Goal: Task Accomplishment & Management: Manage account settings

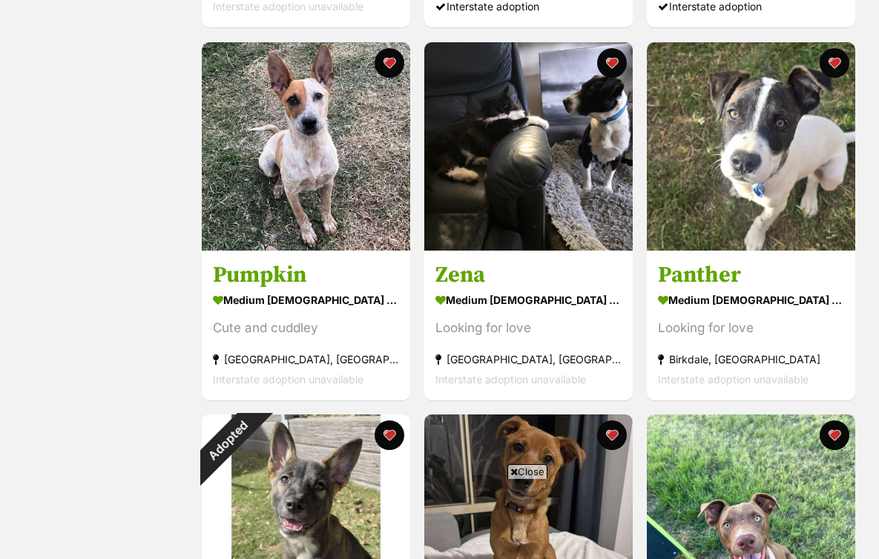
scroll to position [627, 0]
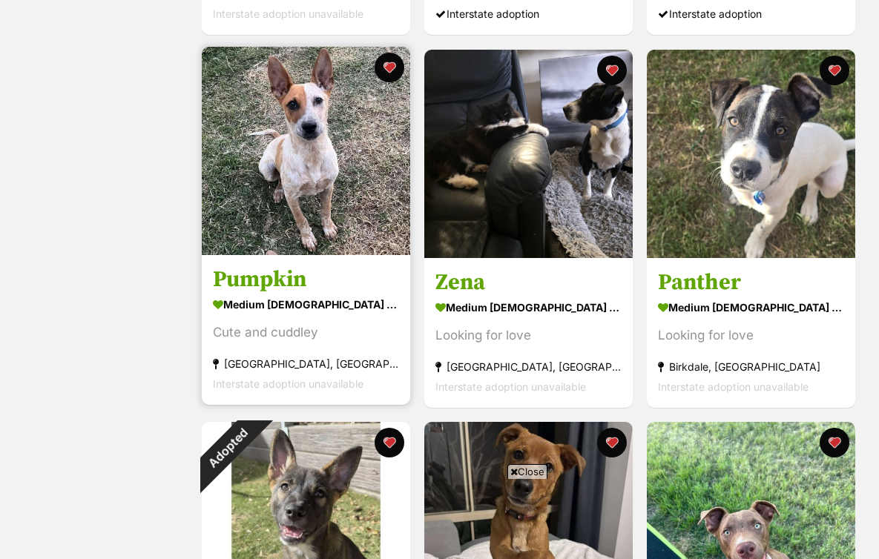
click at [332, 192] on img at bounding box center [306, 151] width 208 height 208
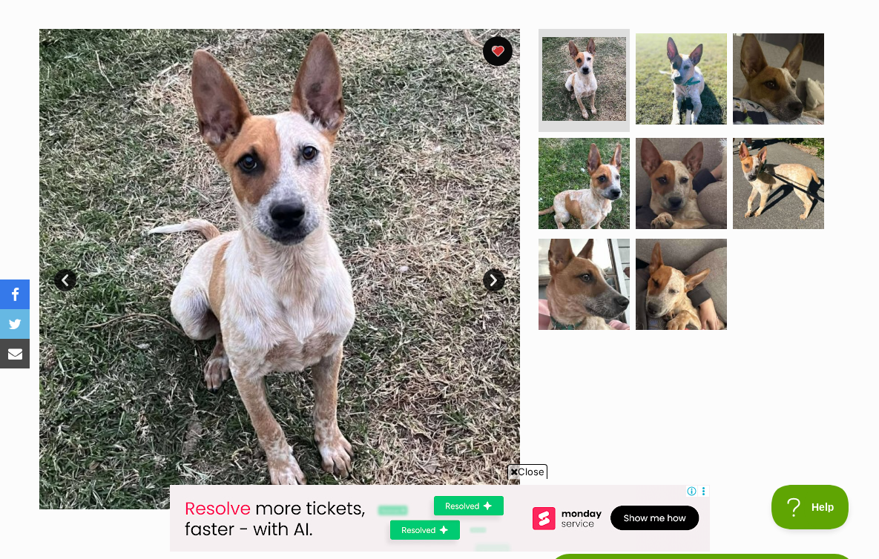
scroll to position [278, 0]
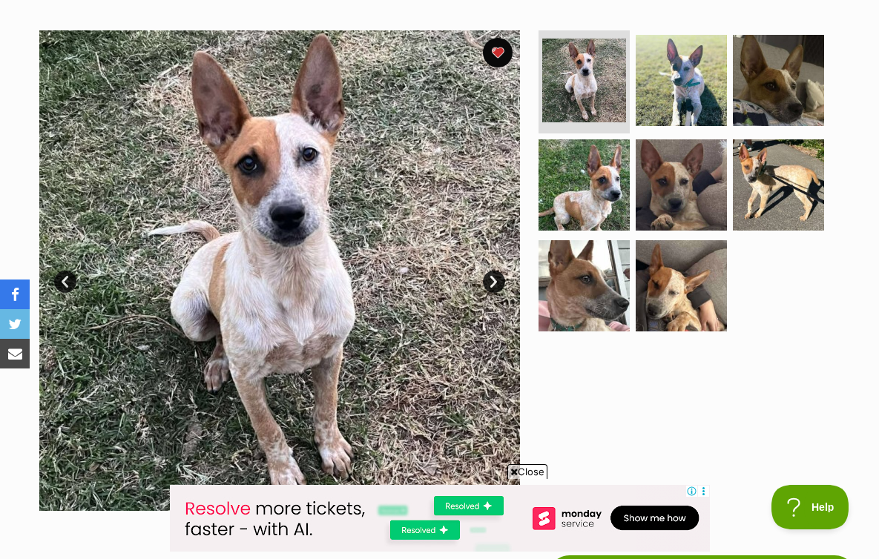
click at [489, 288] on link "Next" at bounding box center [494, 282] width 22 height 22
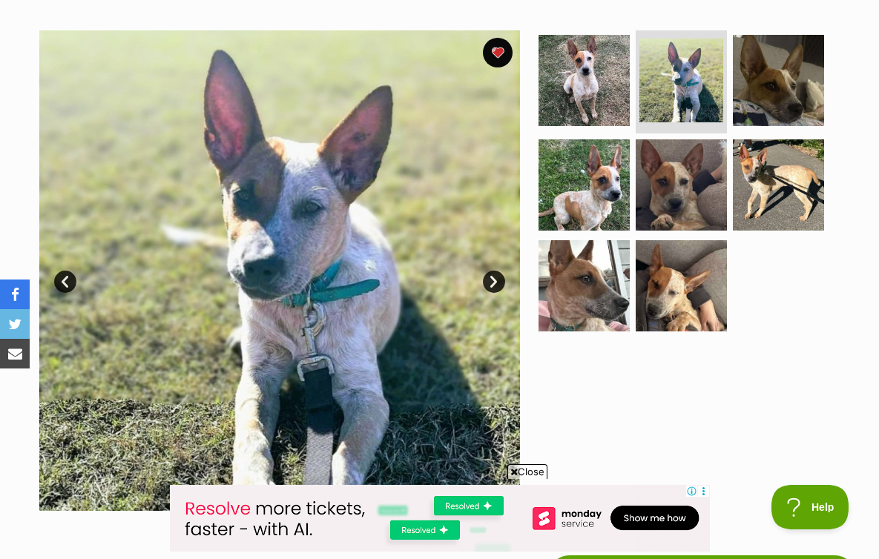
click at [489, 288] on link "Next" at bounding box center [494, 282] width 22 height 22
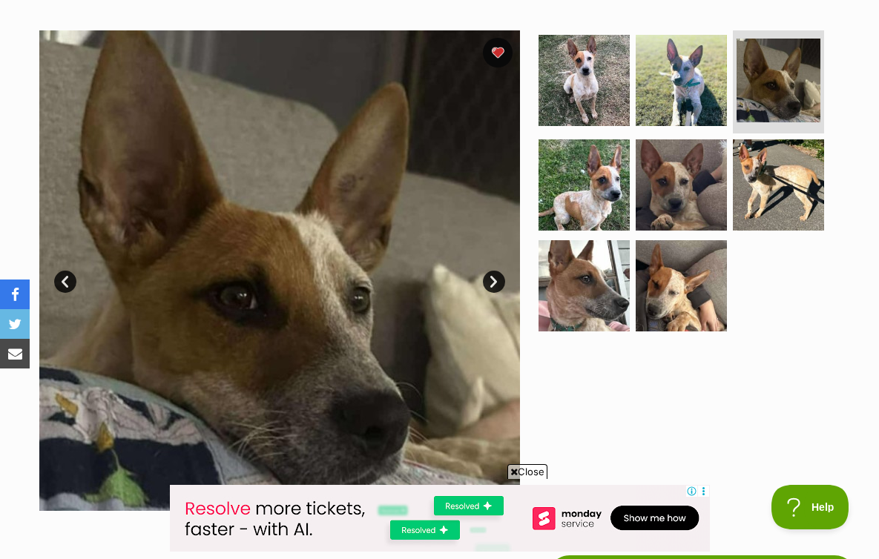
click at [489, 288] on link "Next" at bounding box center [494, 282] width 22 height 22
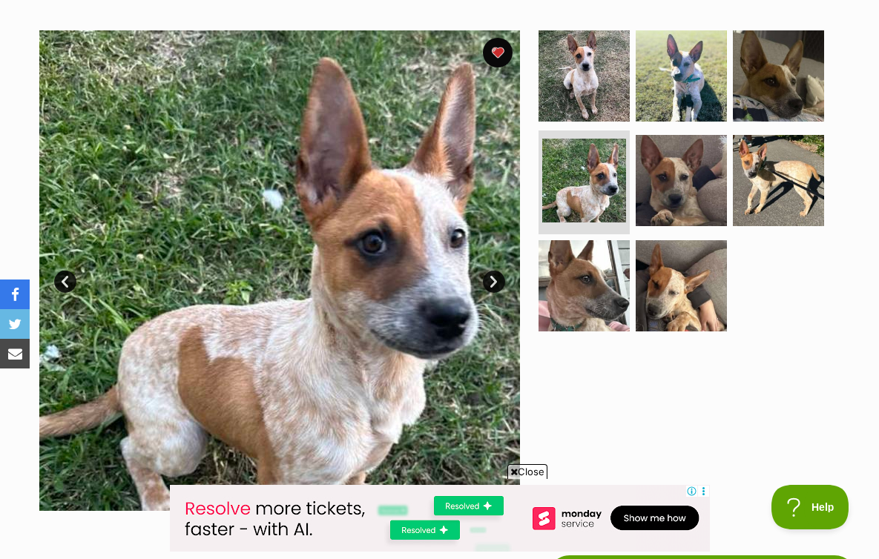
click at [489, 288] on link "Next" at bounding box center [494, 282] width 22 height 22
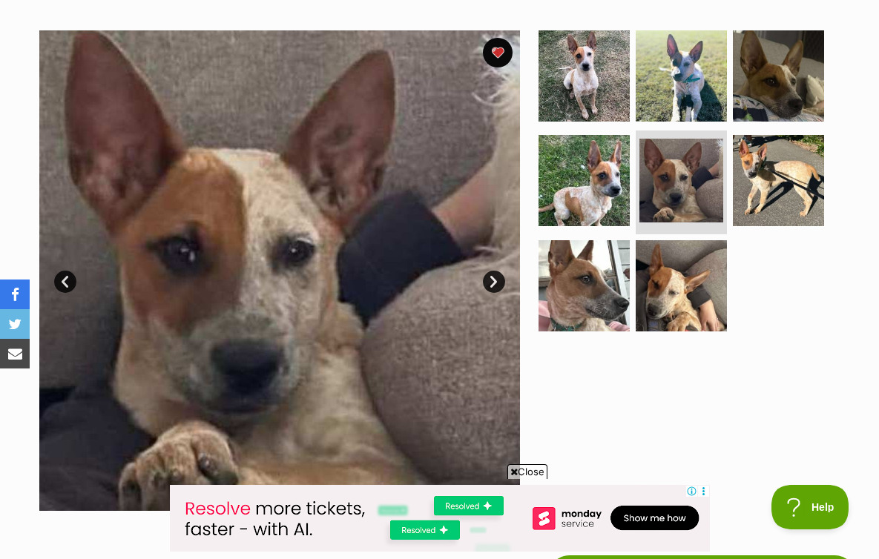
scroll to position [0, 0]
click at [489, 288] on link "Next" at bounding box center [494, 282] width 22 height 22
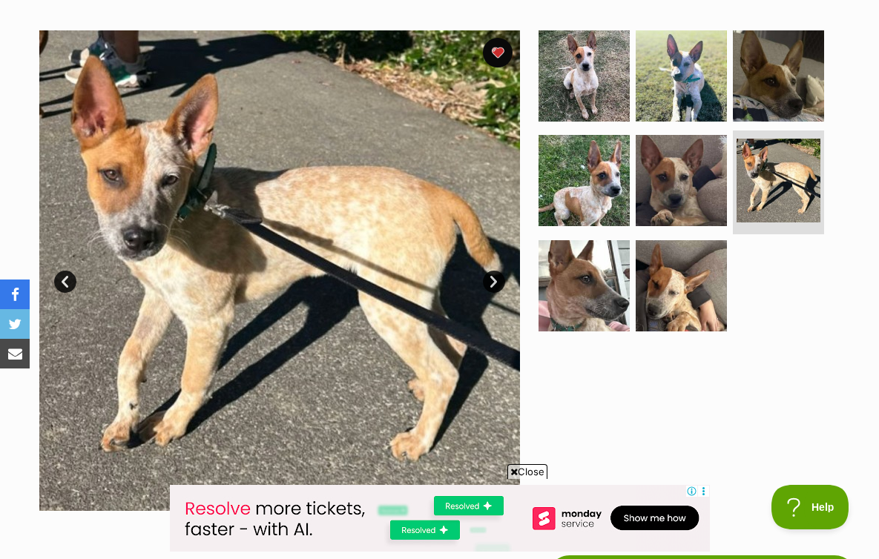
click at [493, 281] on link "Next" at bounding box center [494, 282] width 22 height 22
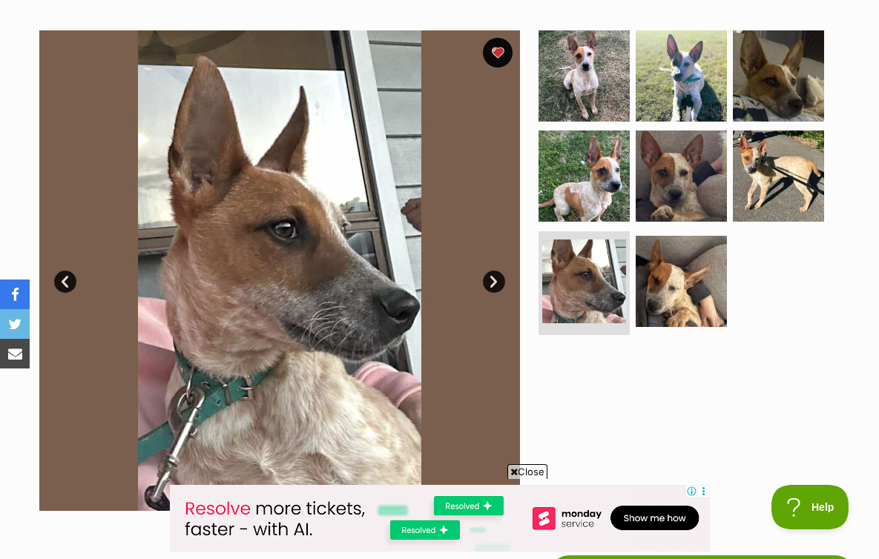
click at [493, 281] on link "Next" at bounding box center [494, 282] width 22 height 22
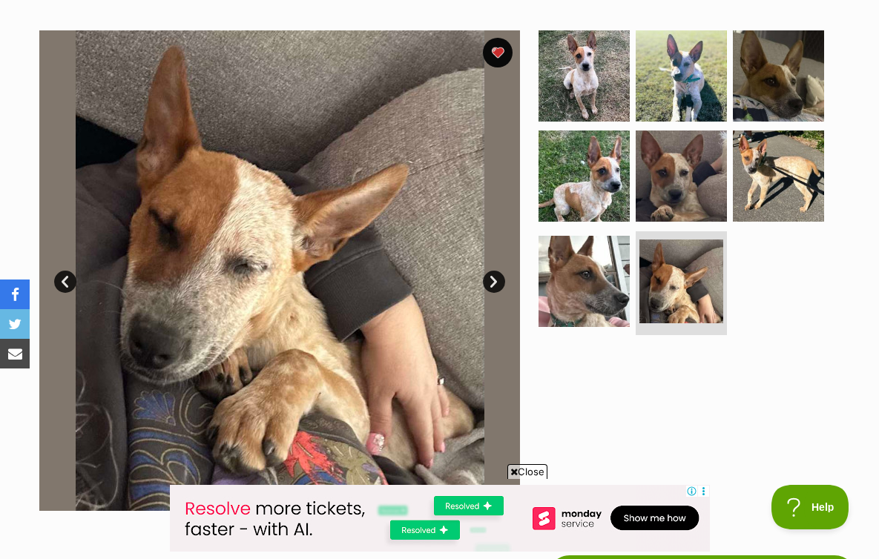
click at [493, 281] on link "Next" at bounding box center [494, 282] width 22 height 22
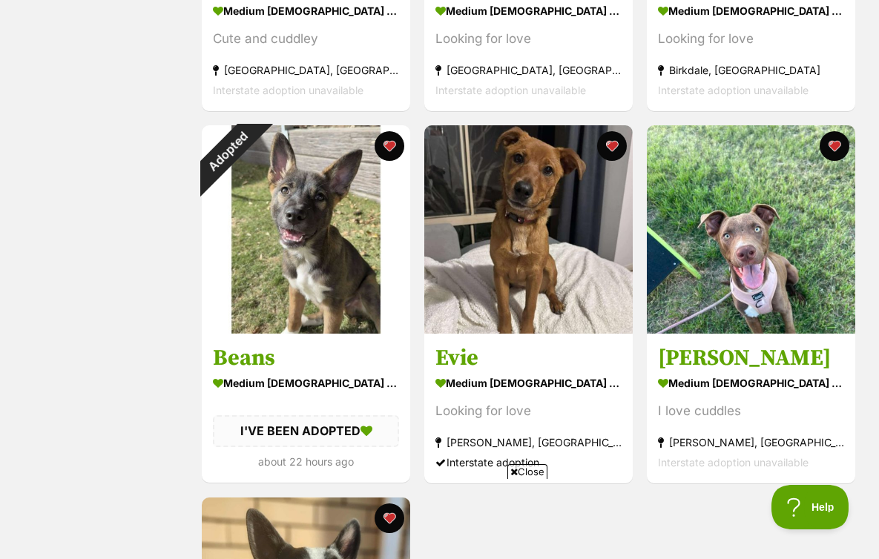
scroll to position [954, 0]
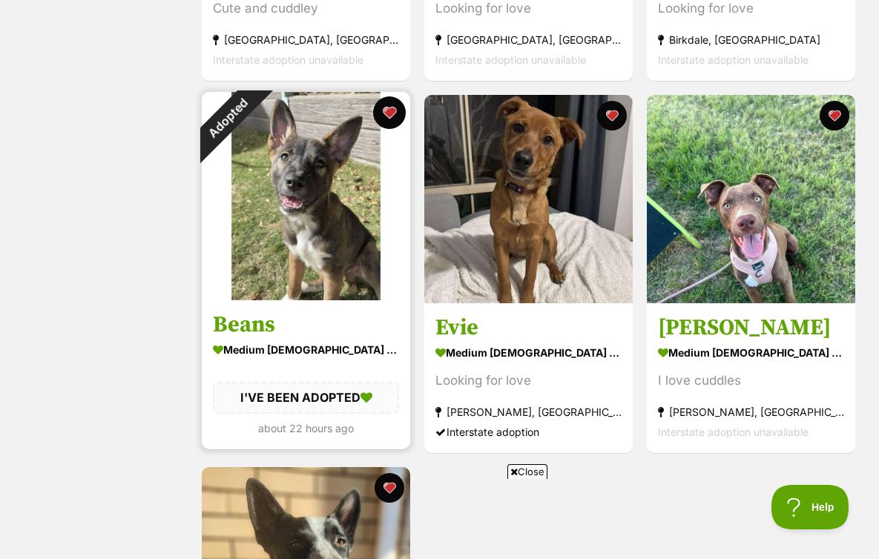
click at [386, 113] on button "favourite" at bounding box center [389, 112] width 33 height 33
